Goal: Information Seeking & Learning: Learn about a topic

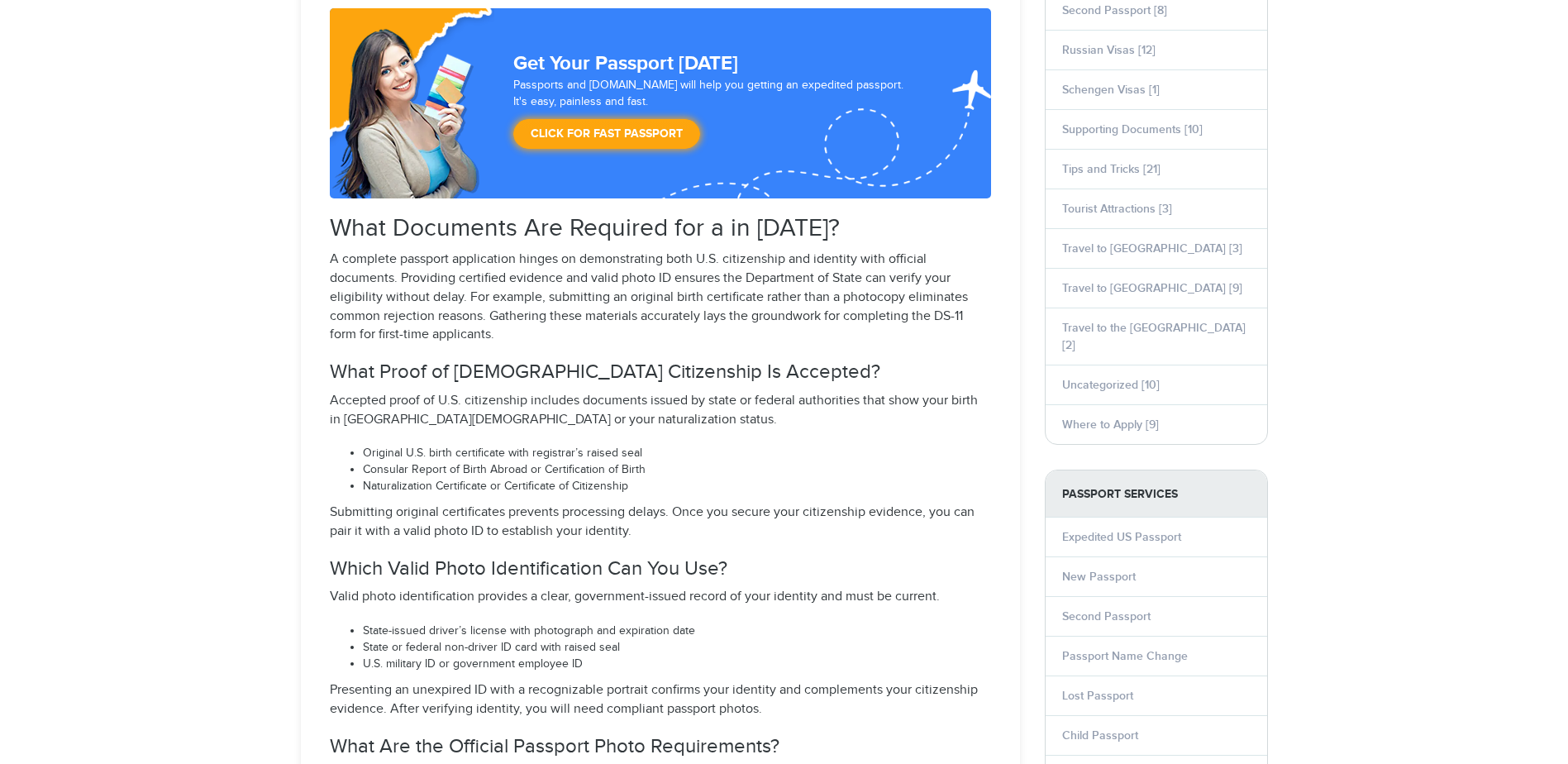
select select "**********"
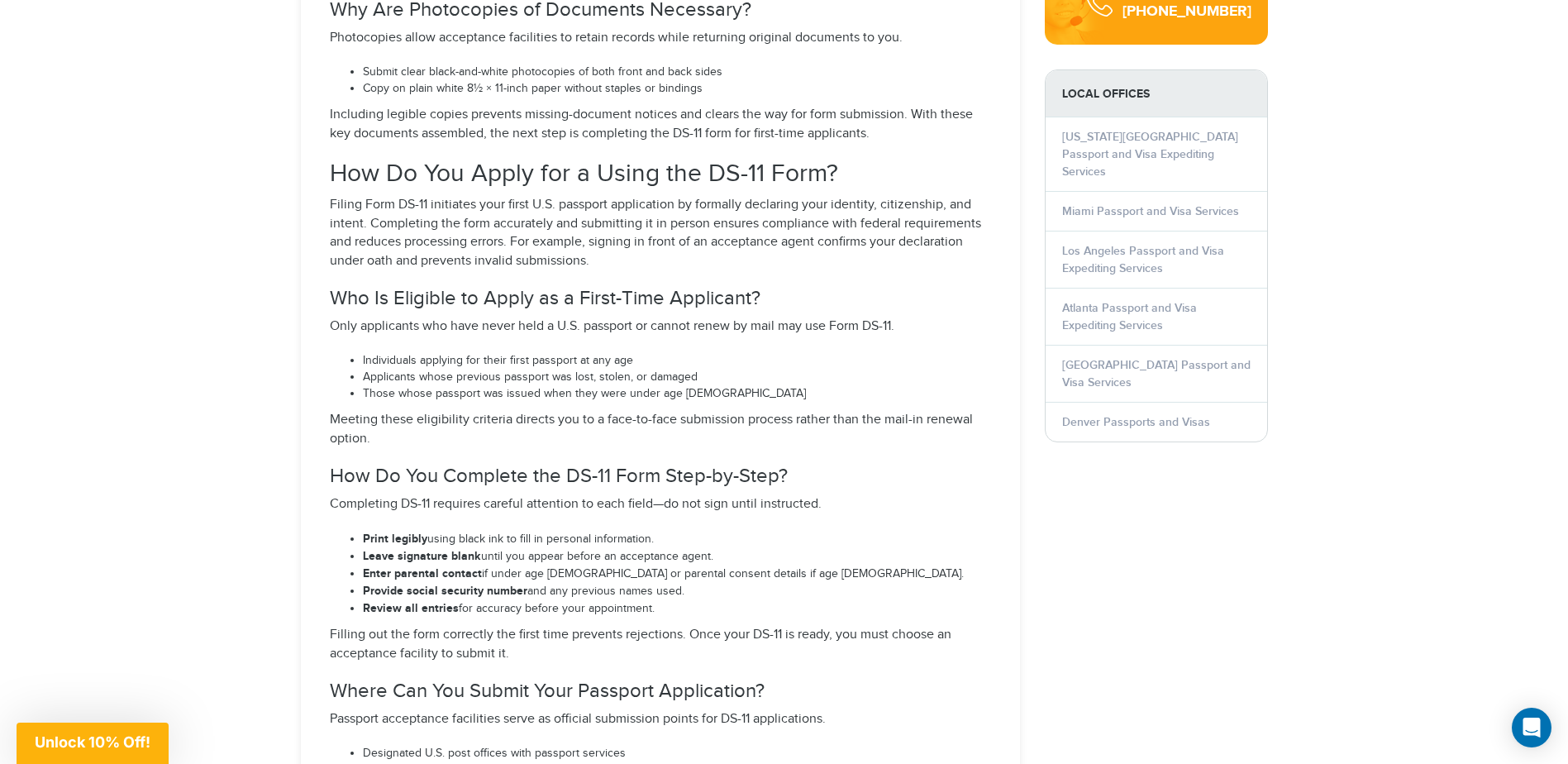
scroll to position [2481, 0]
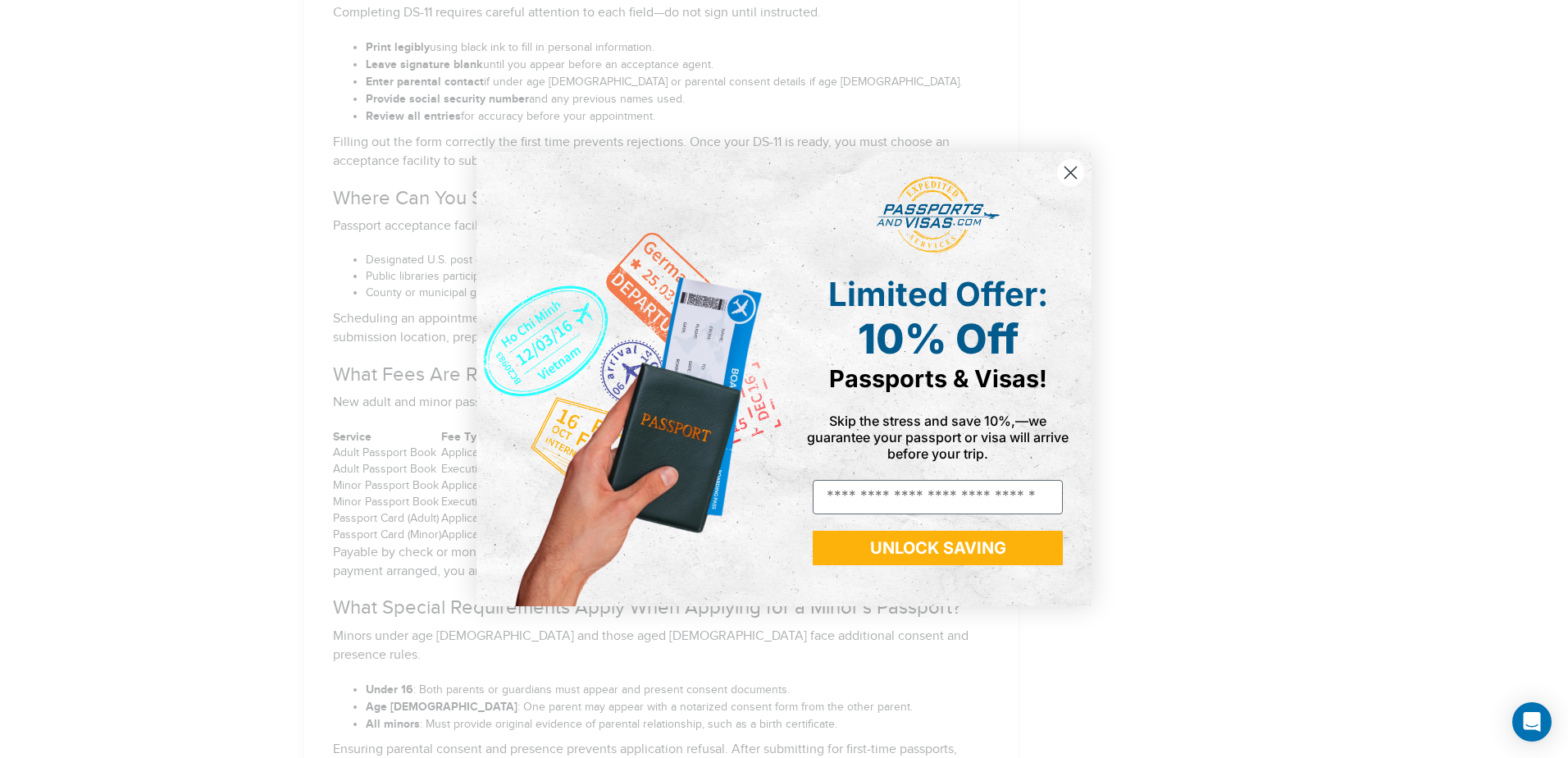
click at [1081, 173] on circle "Close dialog" at bounding box center [1070, 172] width 27 height 27
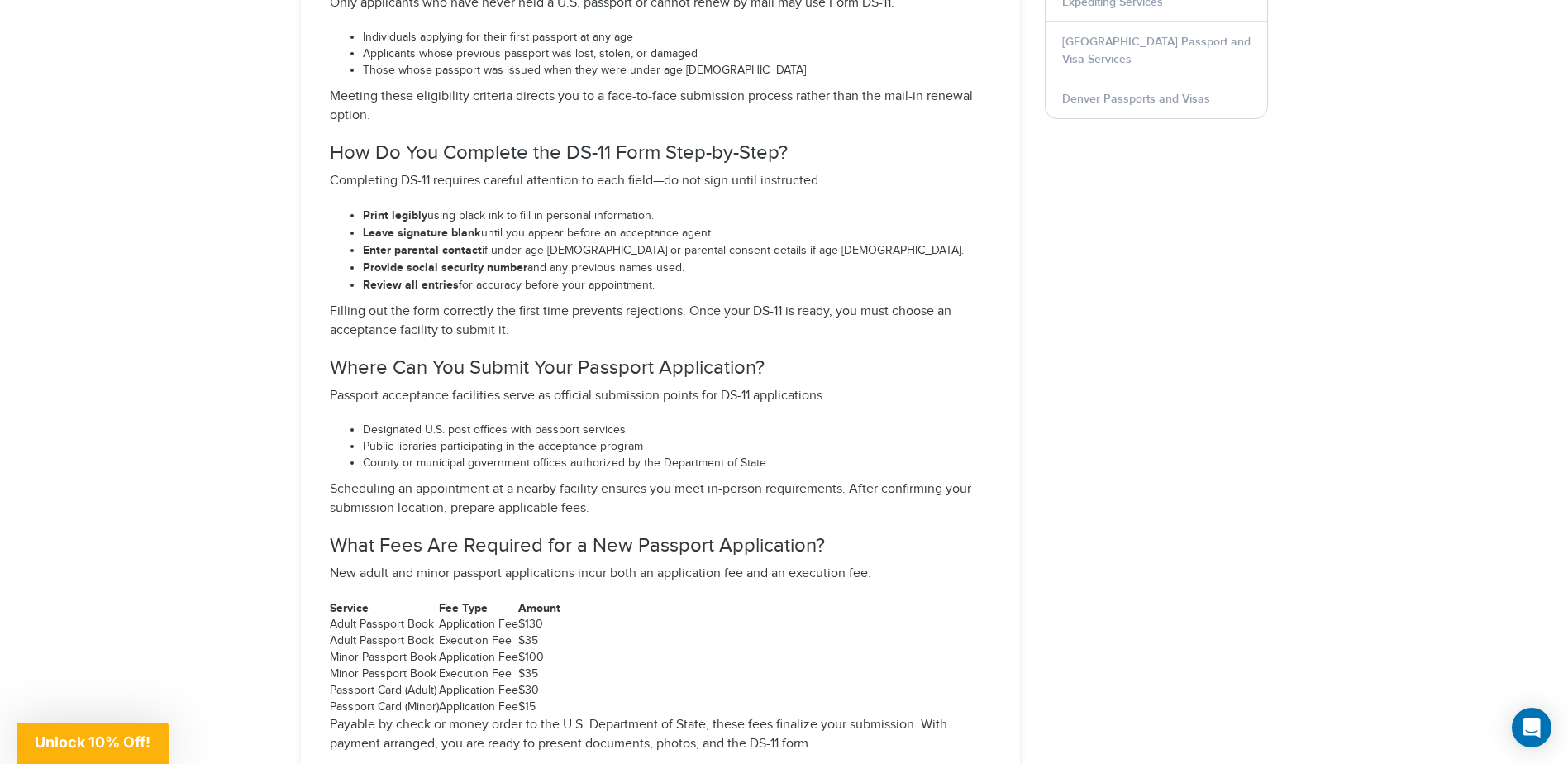
scroll to position [2068, 0]
